Goal: Navigation & Orientation: Find specific page/section

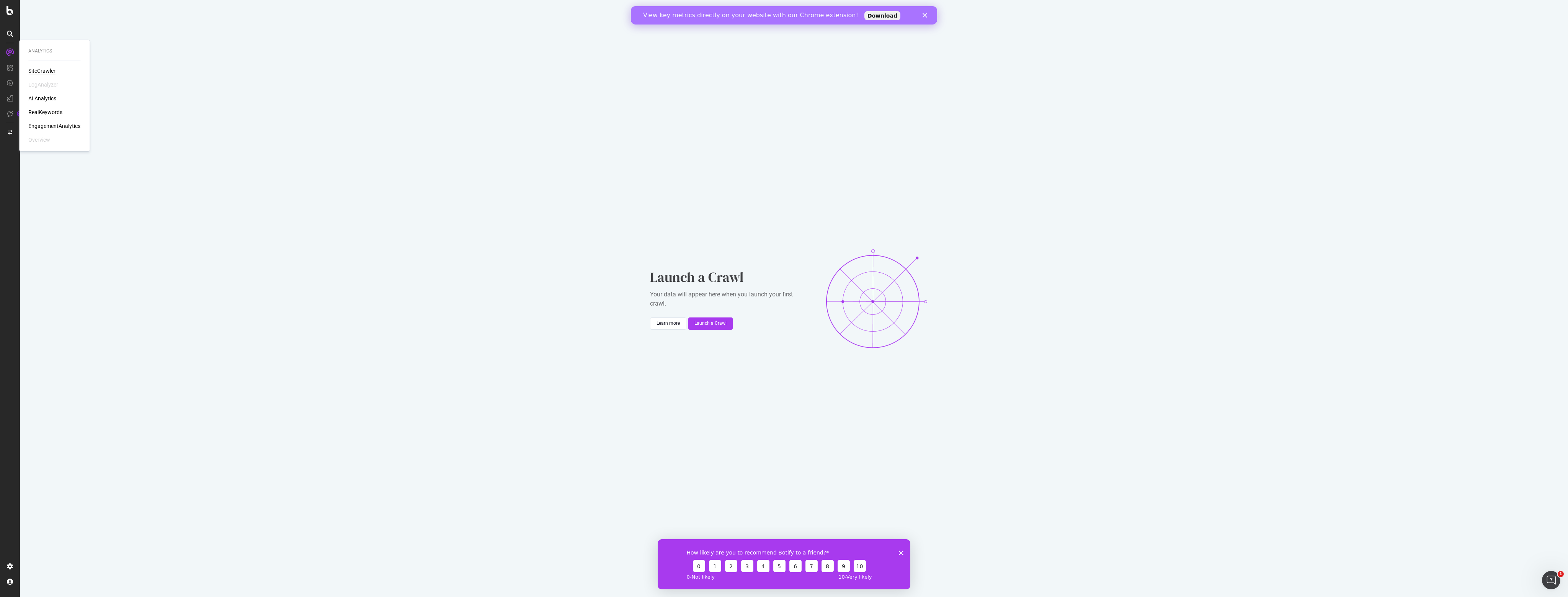
click at [50, 113] on div "RealKeywords" at bounding box center [45, 112] width 34 height 8
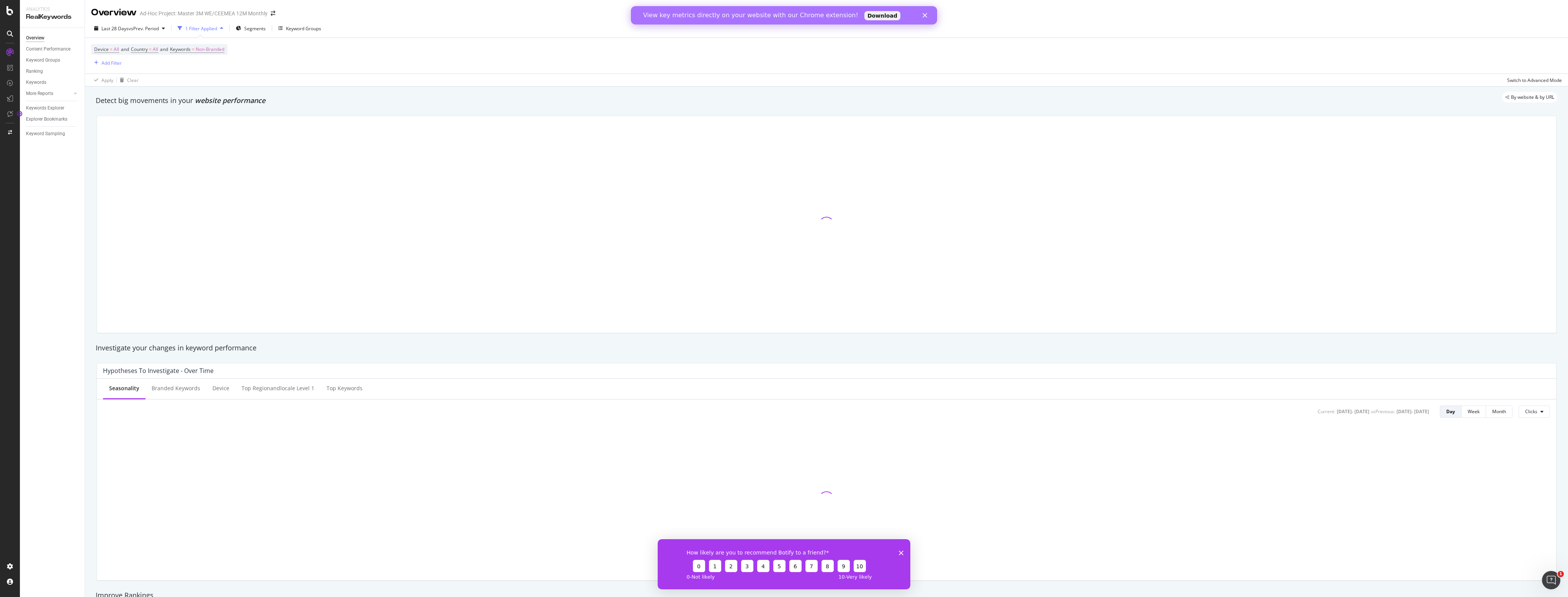
click at [902, 553] on polygon "Close survey" at bounding box center [900, 552] width 4 height 4
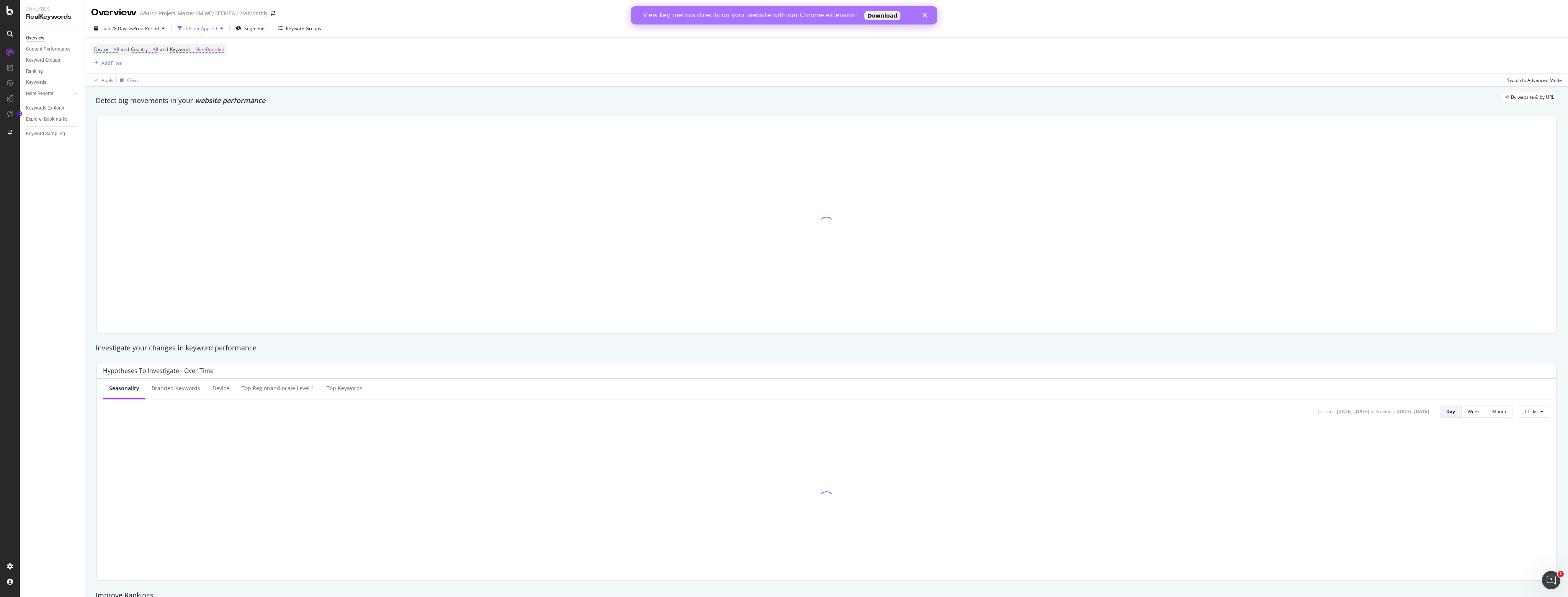
click at [926, 17] on icon "Close" at bounding box center [924, 15] width 4 height 4
click at [35, 81] on div "Keywords" at bounding box center [36, 82] width 20 height 8
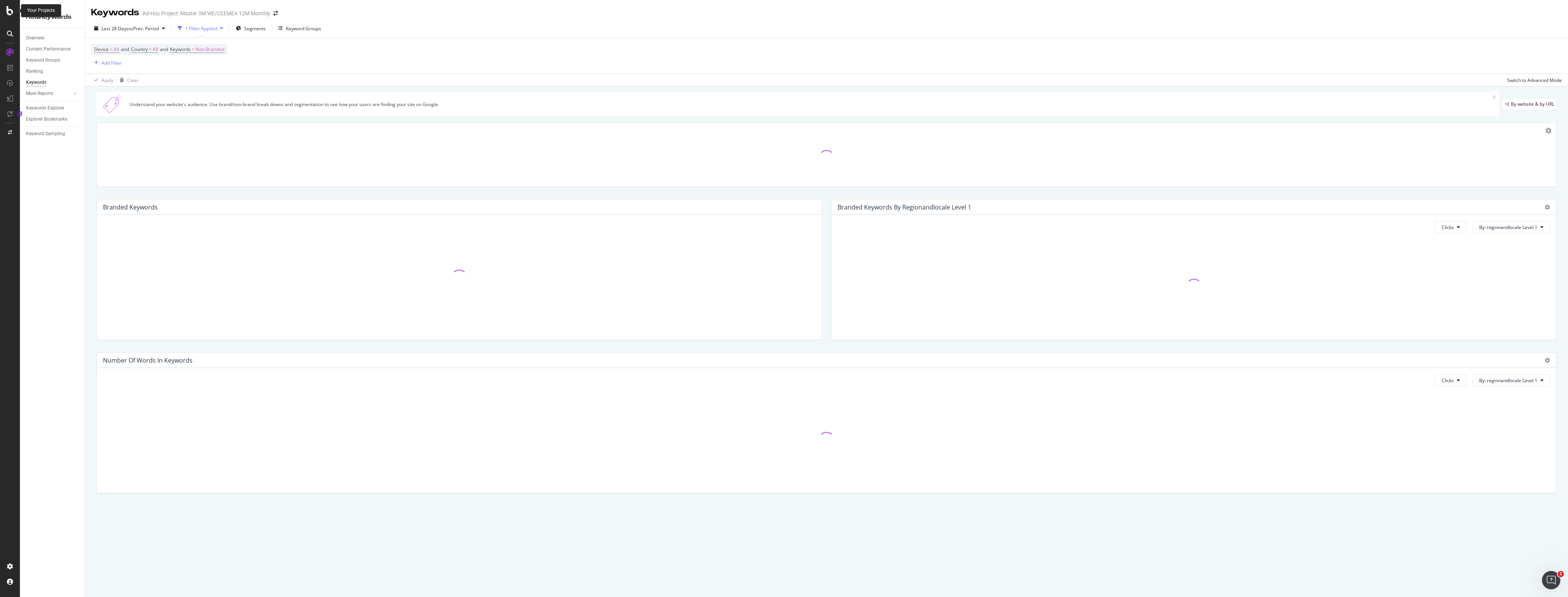
click at [11, 11] on icon at bounding box center [9, 11] width 7 height 9
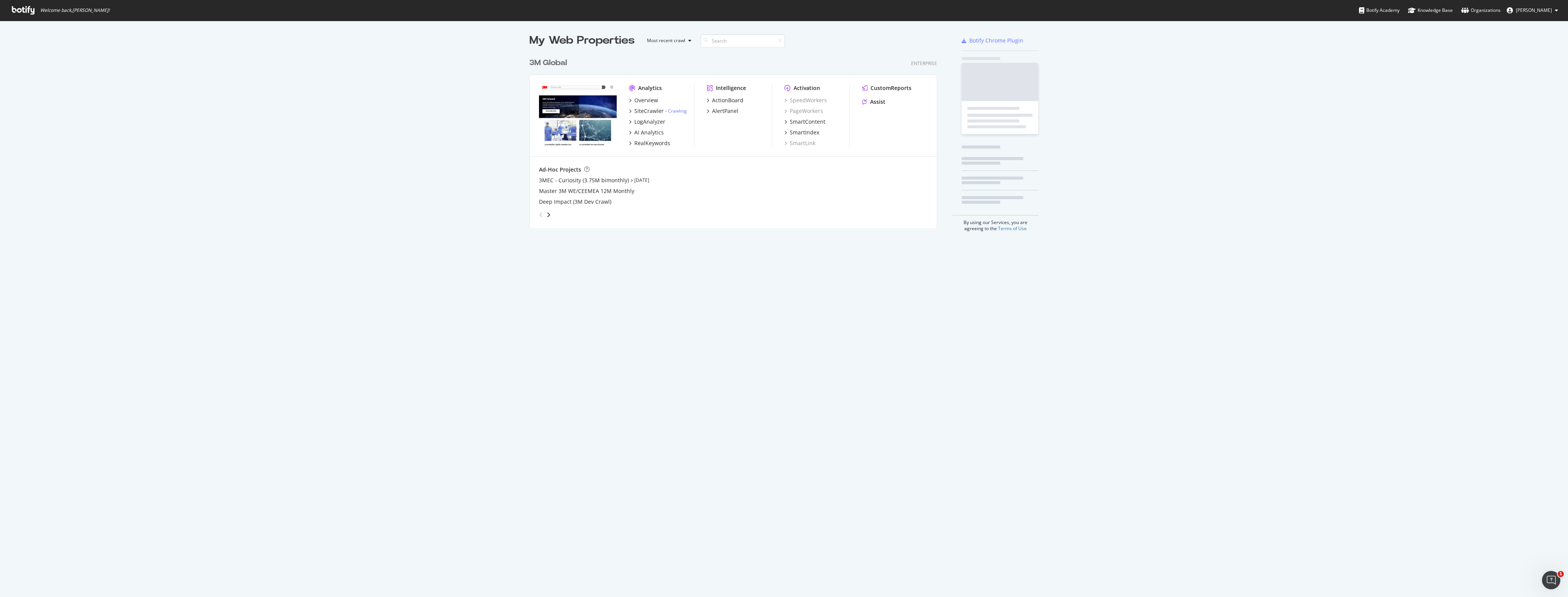
scroll to position [591, 1556]
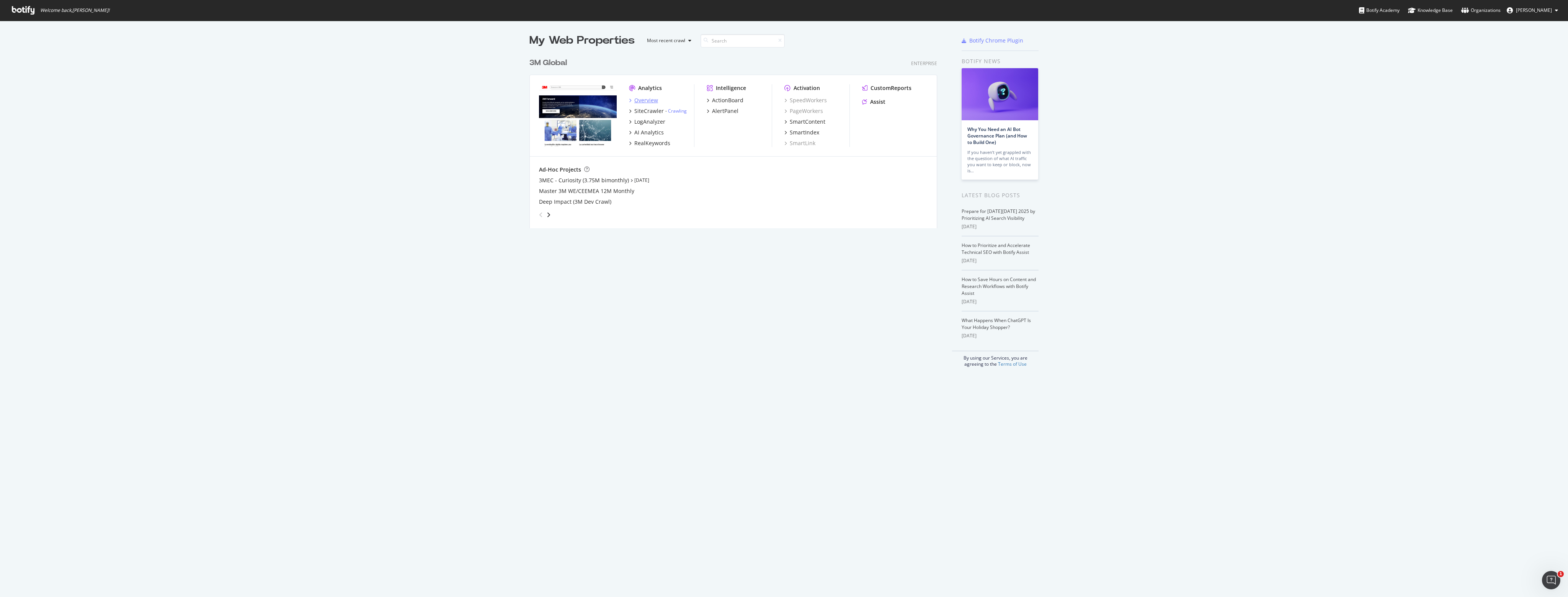
click at [646, 99] on div "Overview" at bounding box center [646, 100] width 24 height 8
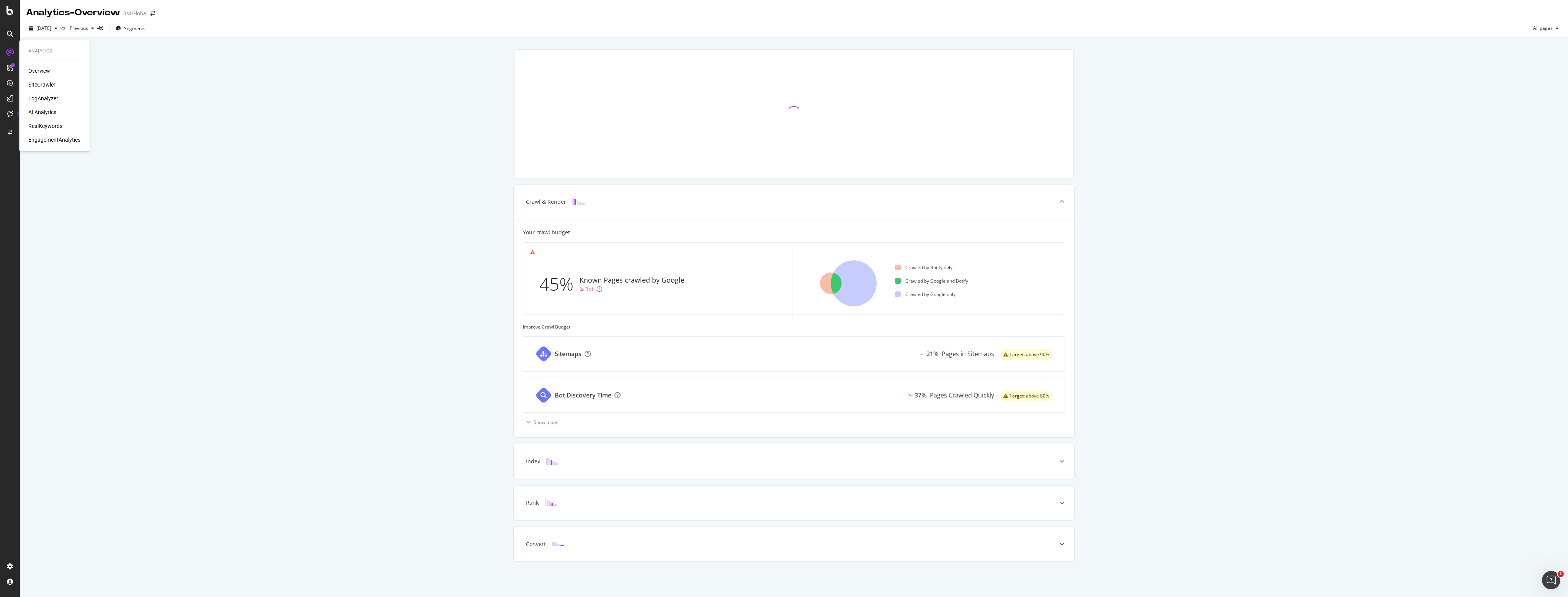
click at [45, 86] on div "SiteCrawler" at bounding box center [42, 84] width 27 height 8
